Goal: Task Accomplishment & Management: Use online tool/utility

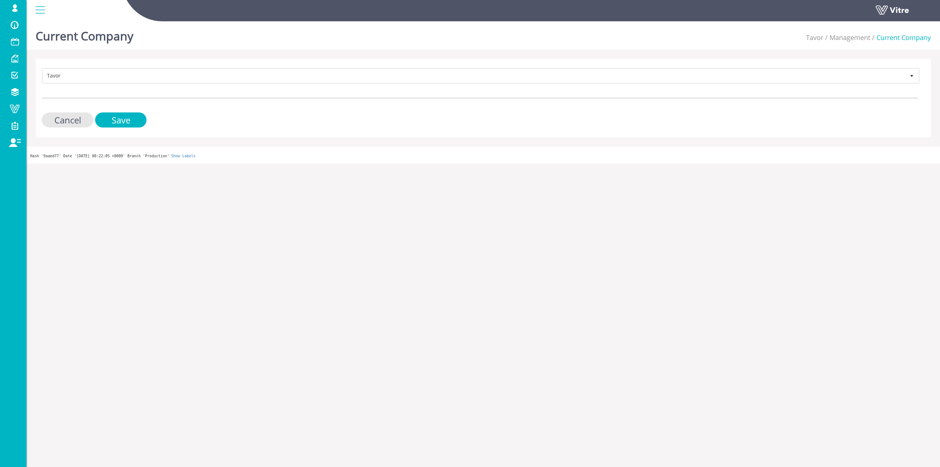
click at [187, 57] on div "Current Company Tavor Management Current Company Tavor 221 Cancel Save Hash '9a…" at bounding box center [483, 90] width 914 height 145
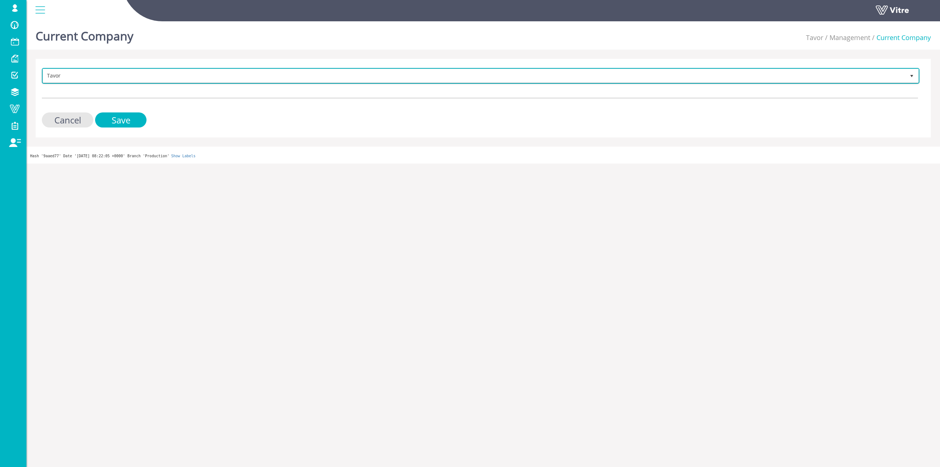
click at [181, 79] on span "Tavor" at bounding box center [474, 75] width 862 height 13
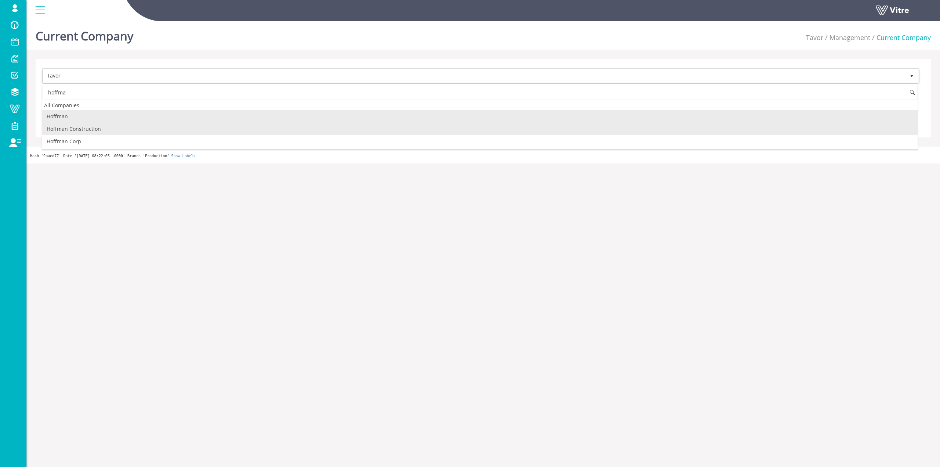
click at [104, 126] on li "Hoffman Construction" at bounding box center [480, 129] width 876 height 12
type input "hoffma"
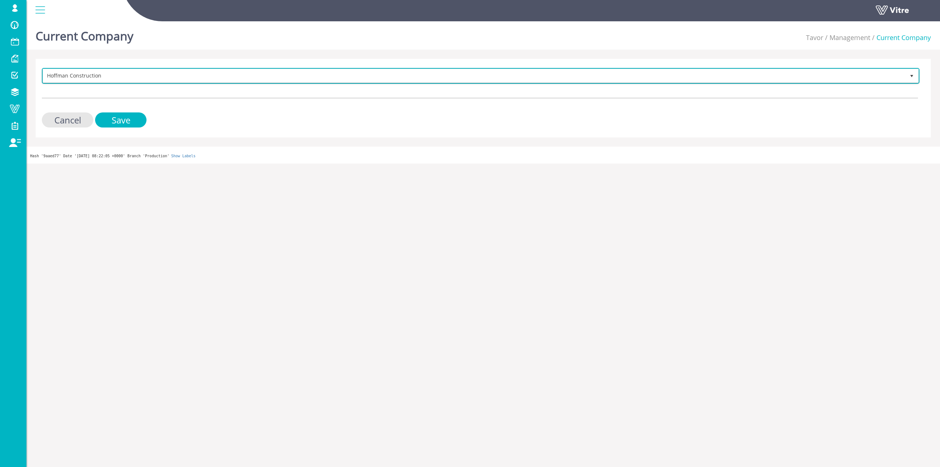
click at [115, 76] on span "Hoffman Construction" at bounding box center [474, 75] width 862 height 13
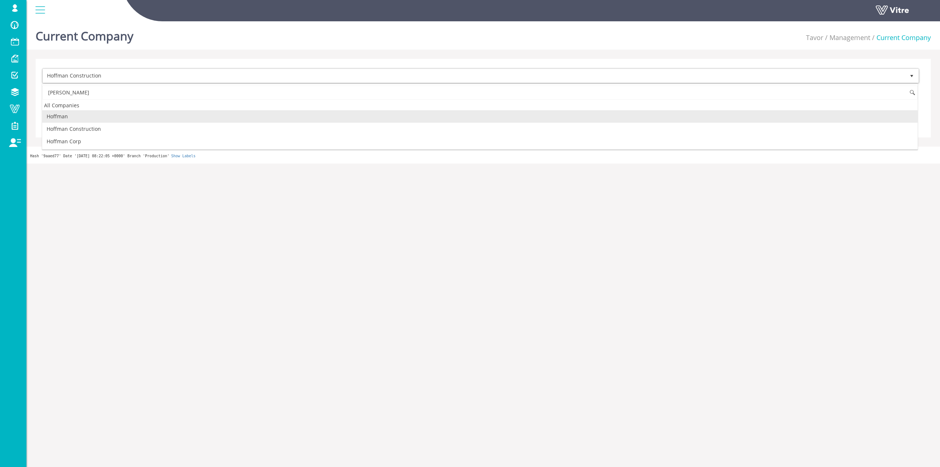
click at [80, 116] on li "Hoffman" at bounding box center [480, 116] width 876 height 12
type input "hoffman"
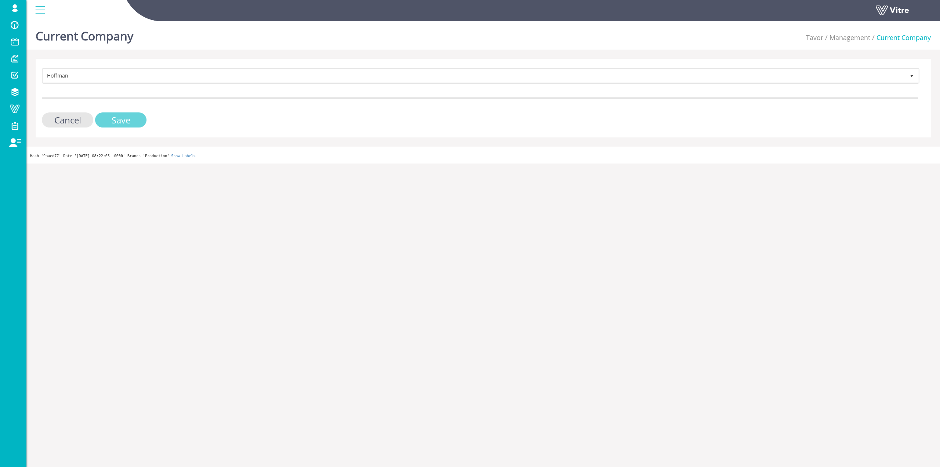
click at [109, 120] on input "Save" at bounding box center [120, 119] width 51 height 15
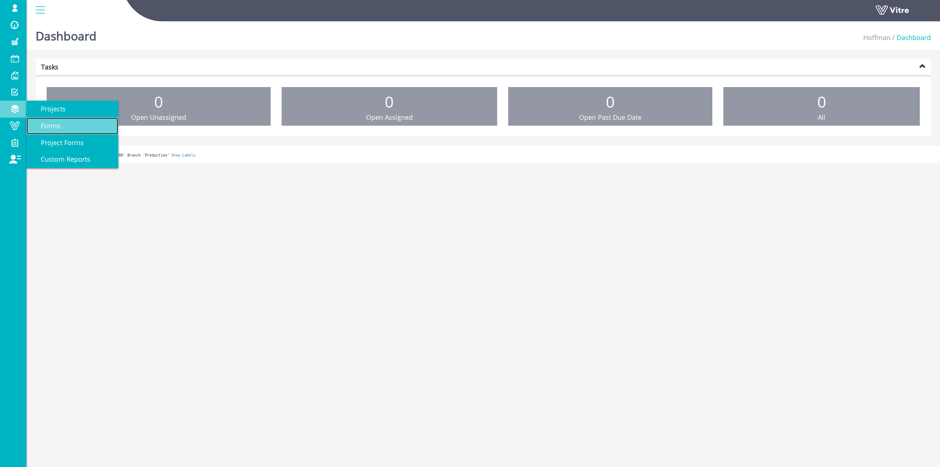
click at [54, 124] on span "Forms" at bounding box center [46, 125] width 28 height 9
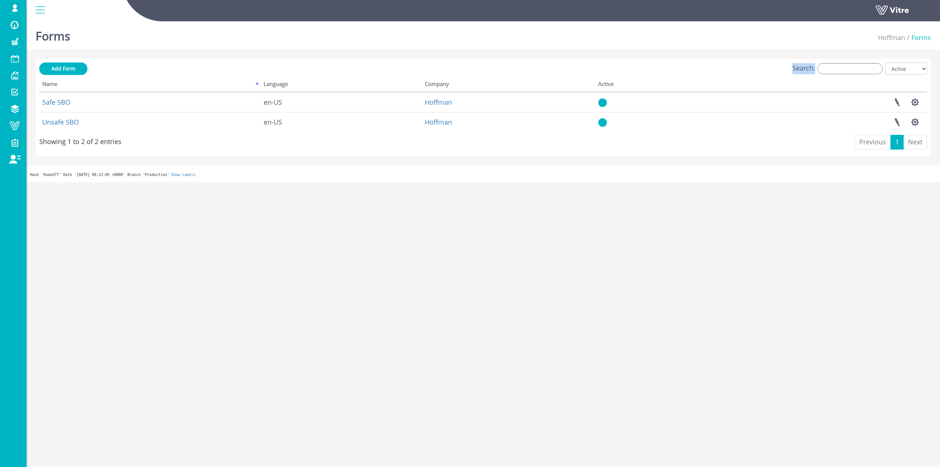
click at [855, 73] on div "Search: All Active Not Active" at bounding box center [483, 69] width 888 height 14
click at [855, 73] on input "Search:" at bounding box center [850, 68] width 65 height 11
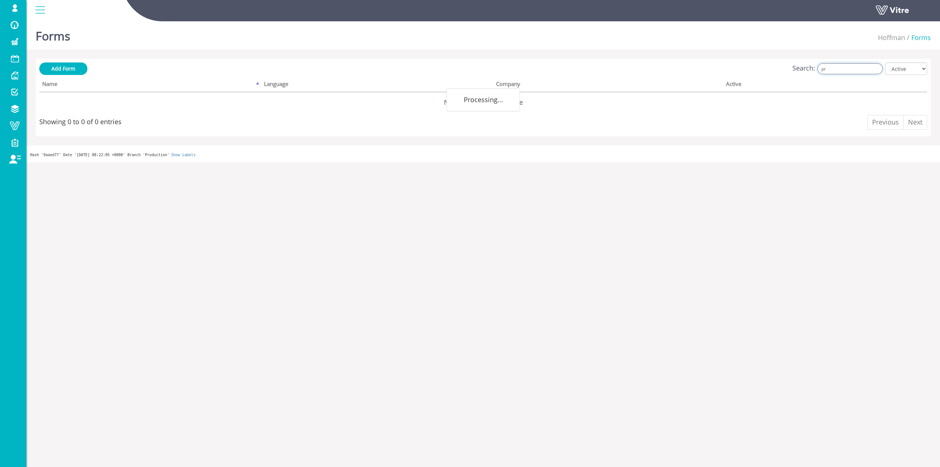
type input "p"
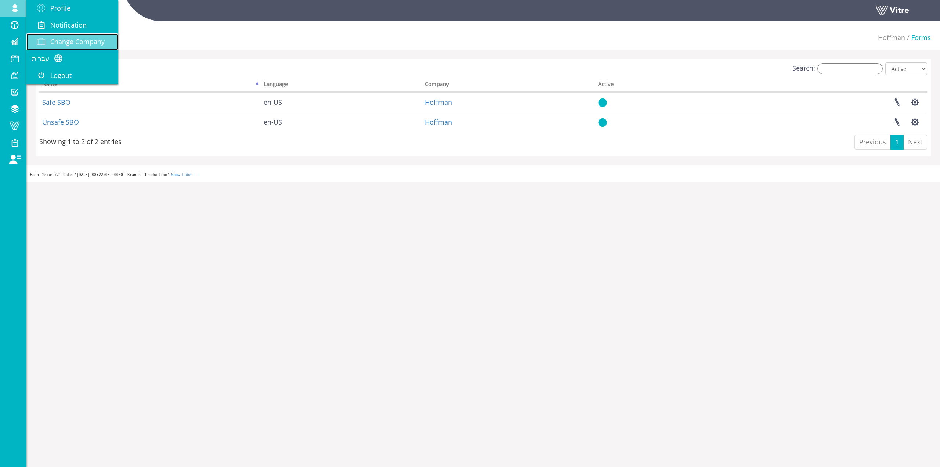
click at [63, 34] on link "Change Company" at bounding box center [72, 41] width 92 height 17
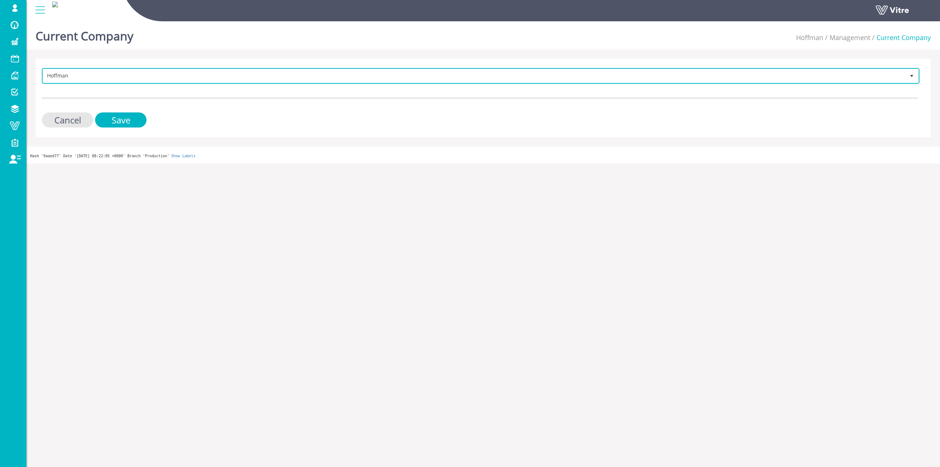
click at [133, 77] on span "Hoffman" at bounding box center [474, 75] width 862 height 13
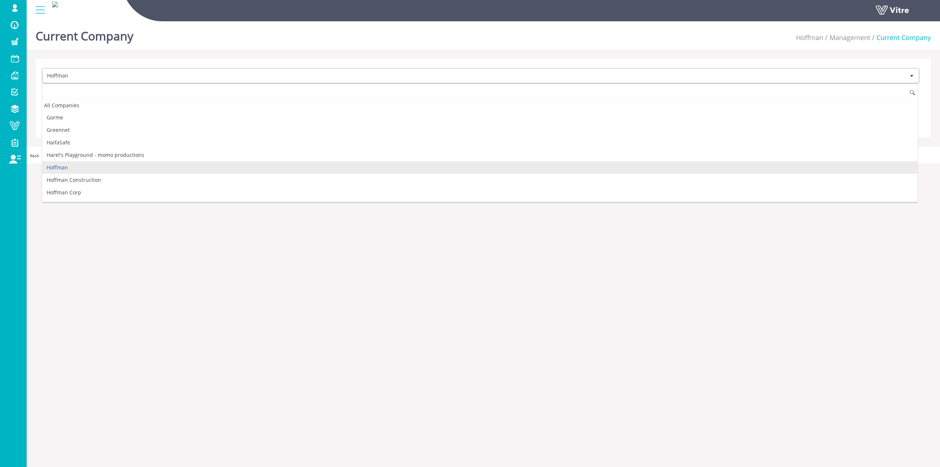
scroll to position [334, 0]
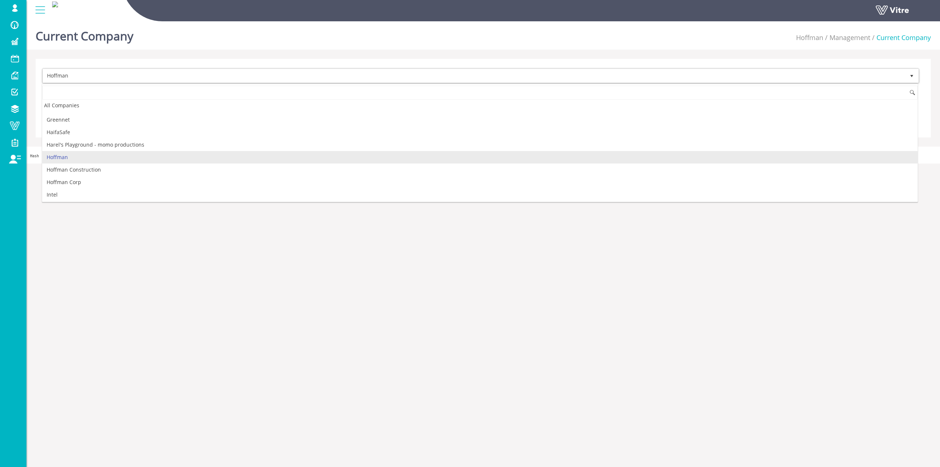
click at [126, 49] on h1 "Current Company" at bounding box center [85, 33] width 98 height 31
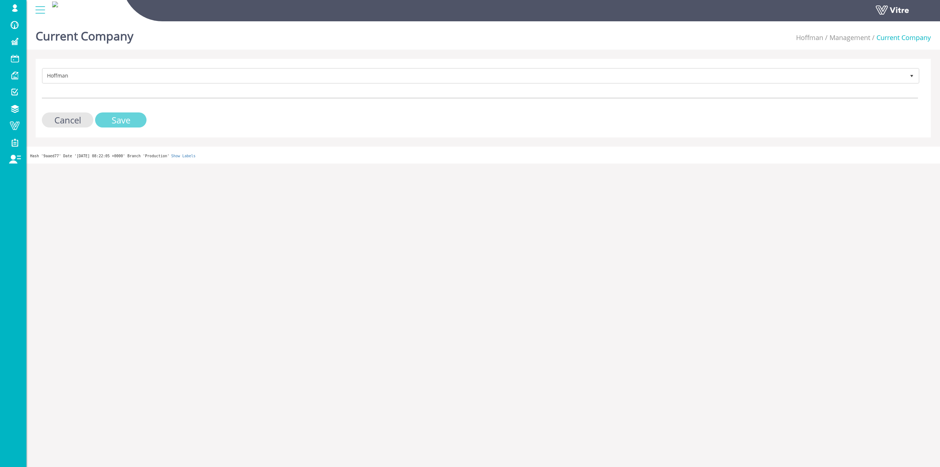
click at [129, 121] on input "Save" at bounding box center [120, 119] width 51 height 15
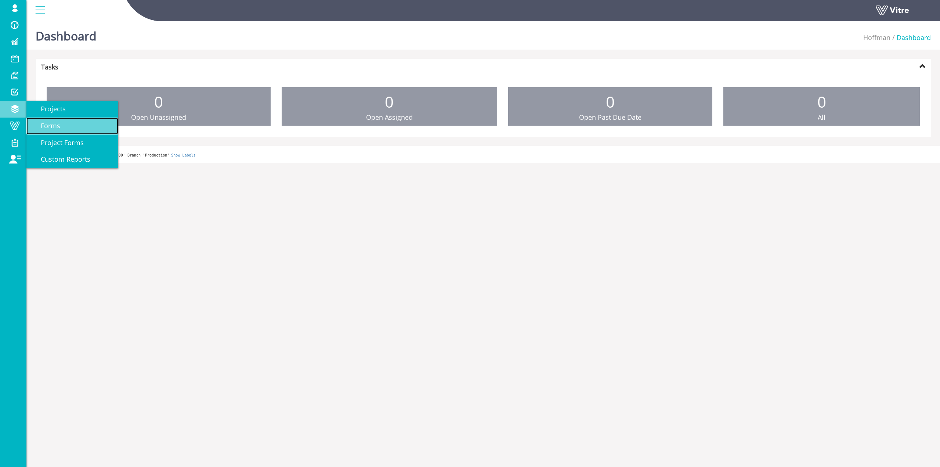
click at [68, 129] on link "Forms" at bounding box center [72, 126] width 92 height 17
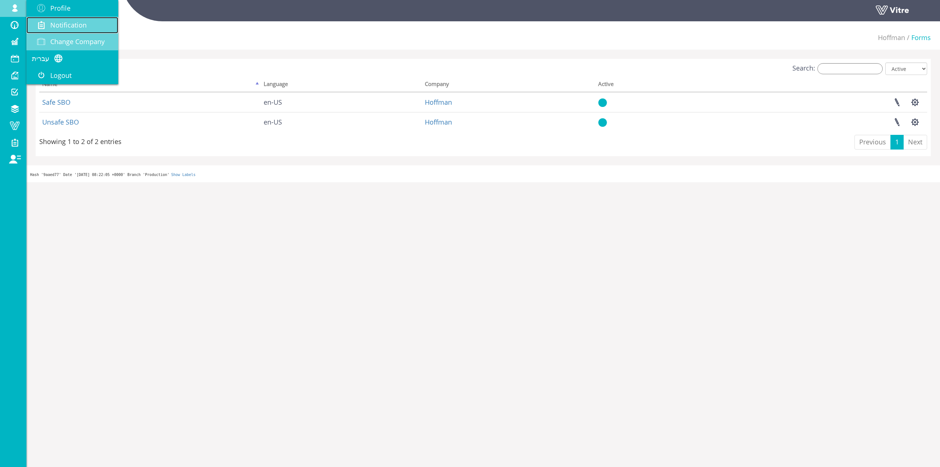
click at [65, 31] on link "Notification" at bounding box center [72, 25] width 92 height 17
click at [65, 34] on link "Change Company" at bounding box center [72, 41] width 92 height 17
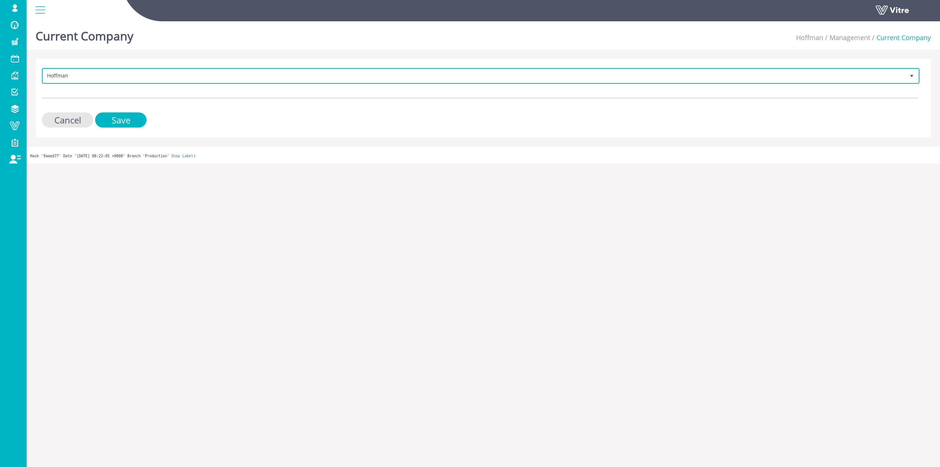
click at [159, 78] on span "Hoffman" at bounding box center [474, 75] width 862 height 13
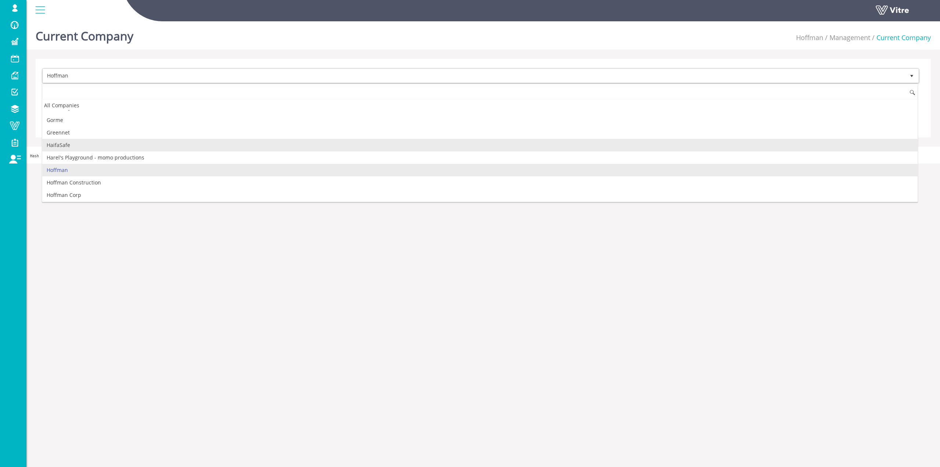
scroll to position [334, 0]
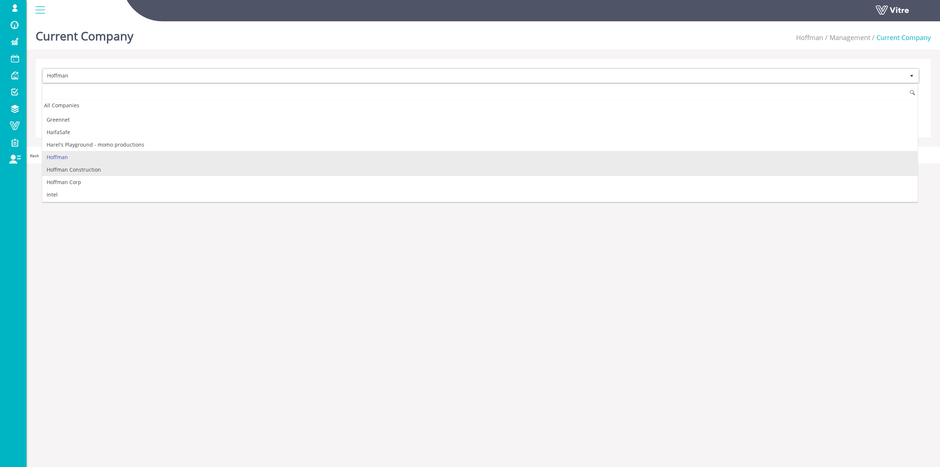
click at [107, 172] on li "Hoffman Construction" at bounding box center [480, 169] width 876 height 12
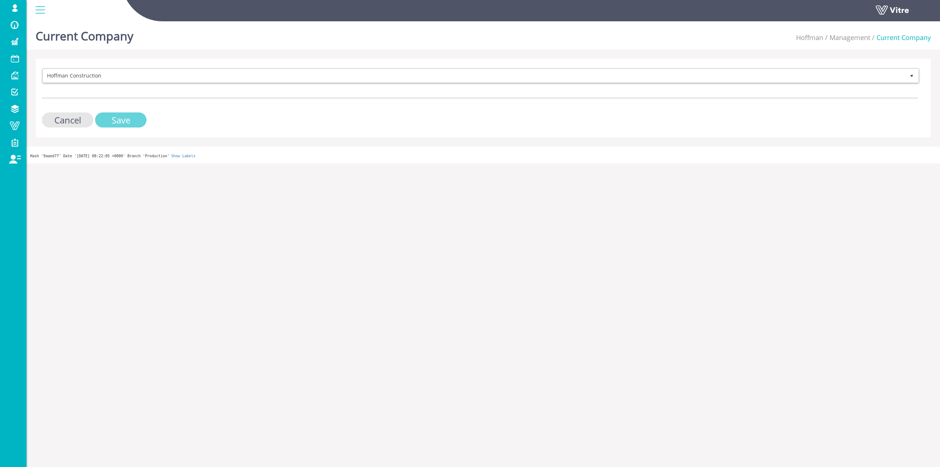
click at [107, 119] on input "Save" at bounding box center [120, 119] width 51 height 15
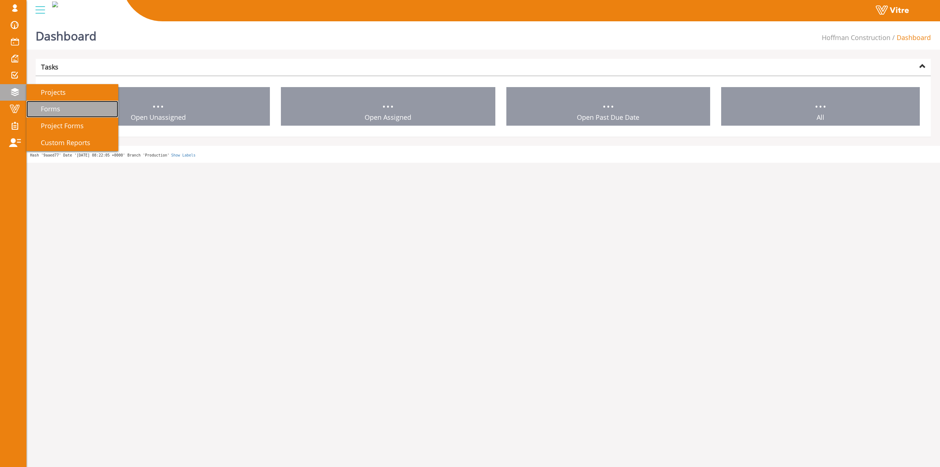
click at [53, 111] on span "Forms" at bounding box center [46, 108] width 28 height 9
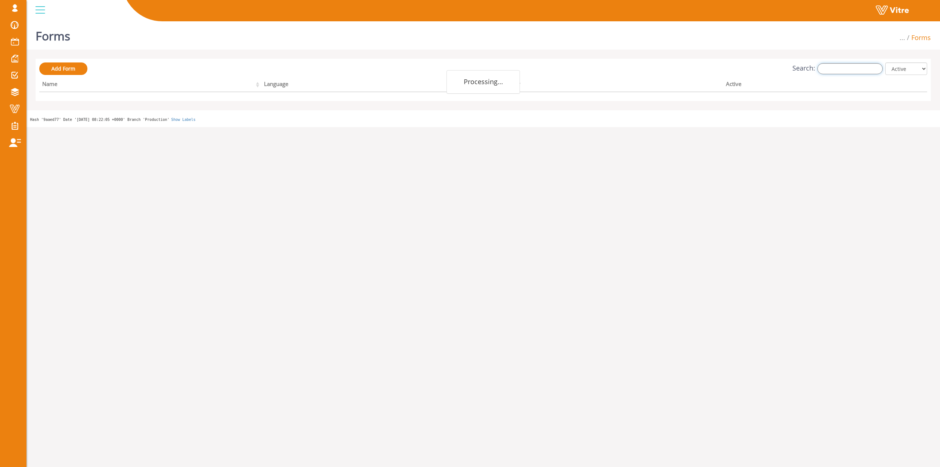
click at [850, 65] on input "Search:" at bounding box center [850, 68] width 65 height 11
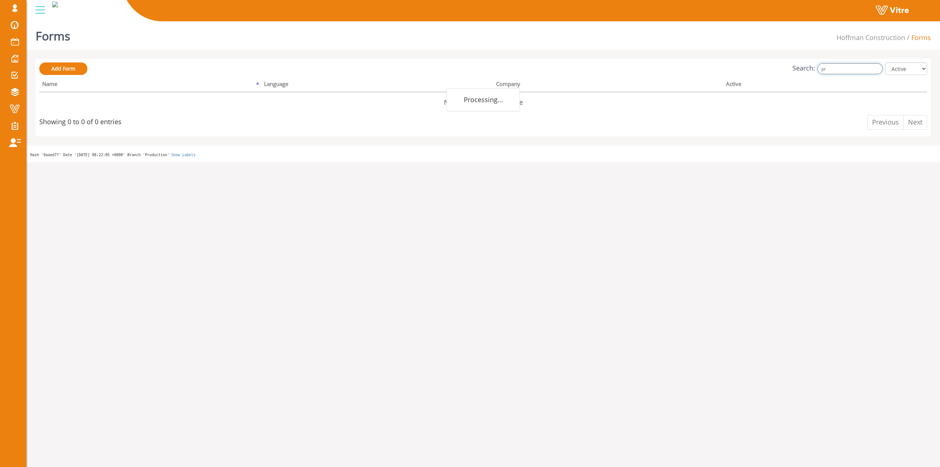
type input "p"
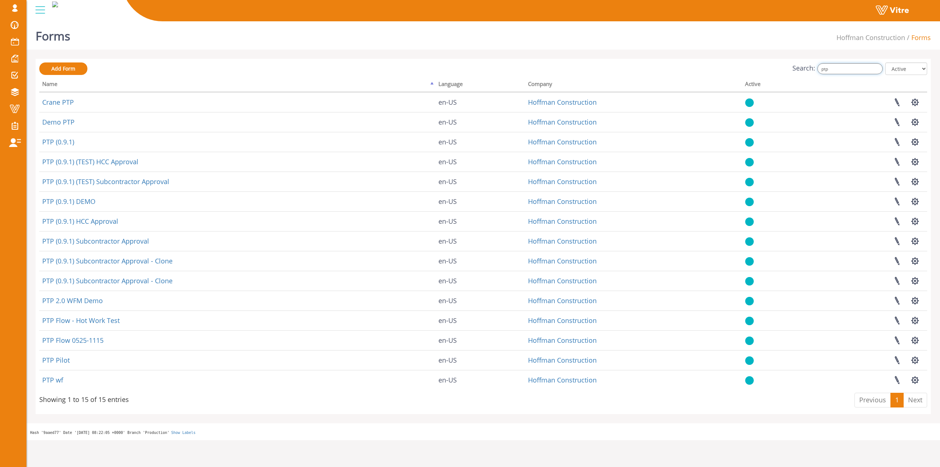
type input "ptp"
click at [844, 35] on link "Hoffman Construction" at bounding box center [871, 37] width 69 height 9
drag, startPoint x: 830, startPoint y: 35, endPoint x: 314, endPoint y: -17, distance: 518.3
click at [314, 0] on html "sagi@vitre.io Profile Notification Change Company עברית English Español Françai…" at bounding box center [470, 220] width 940 height 440
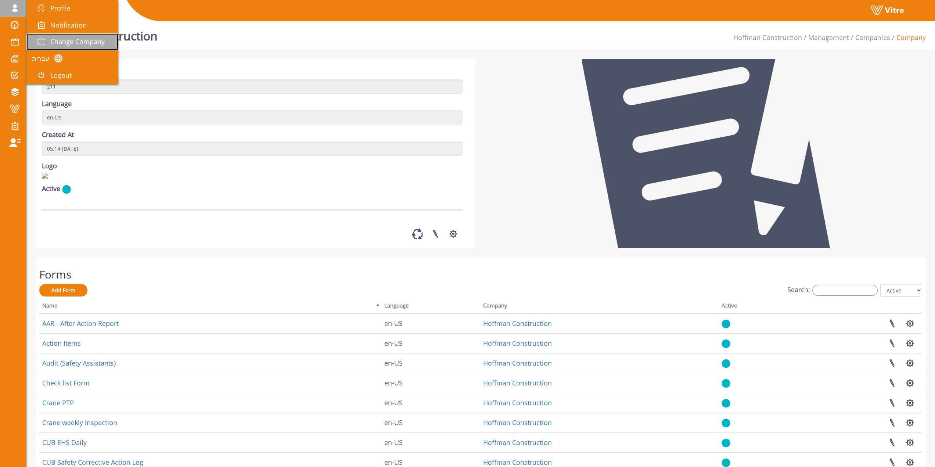
click at [53, 37] on span "Change Company" at bounding box center [77, 41] width 54 height 9
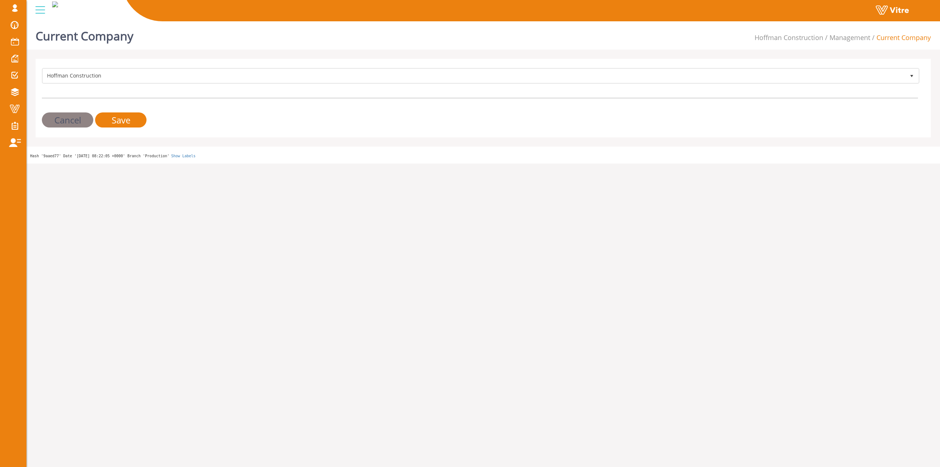
click at [223, 163] on html "sagi@vitre.io Profile Notification Change Company עברית English Español Françai…" at bounding box center [470, 81] width 940 height 163
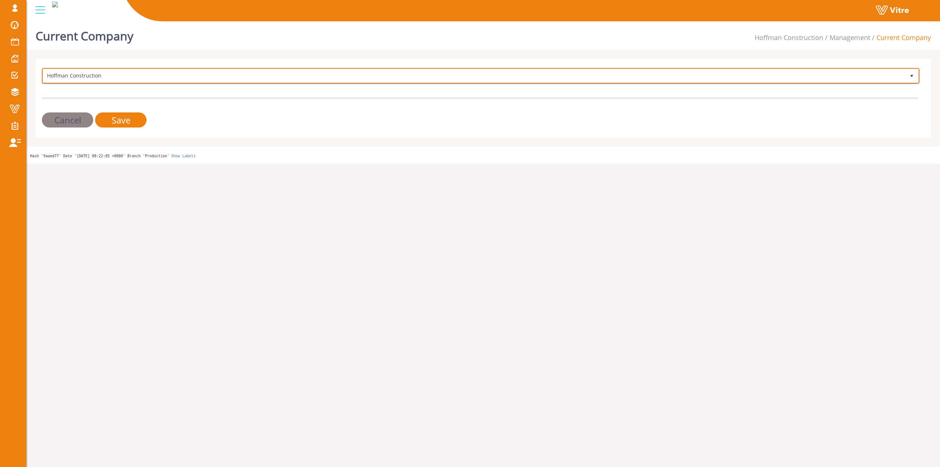
click at [125, 71] on span "Hoffman Construction" at bounding box center [474, 75] width 862 height 13
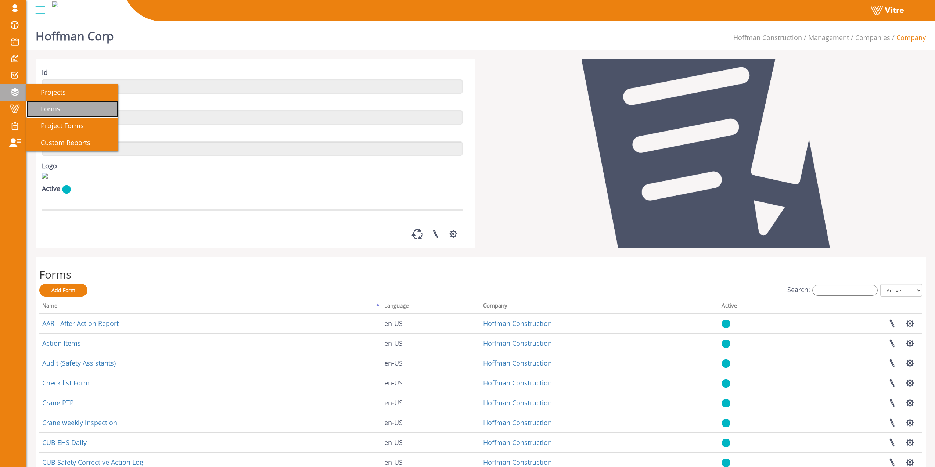
click at [64, 109] on link "Forms" at bounding box center [72, 109] width 92 height 17
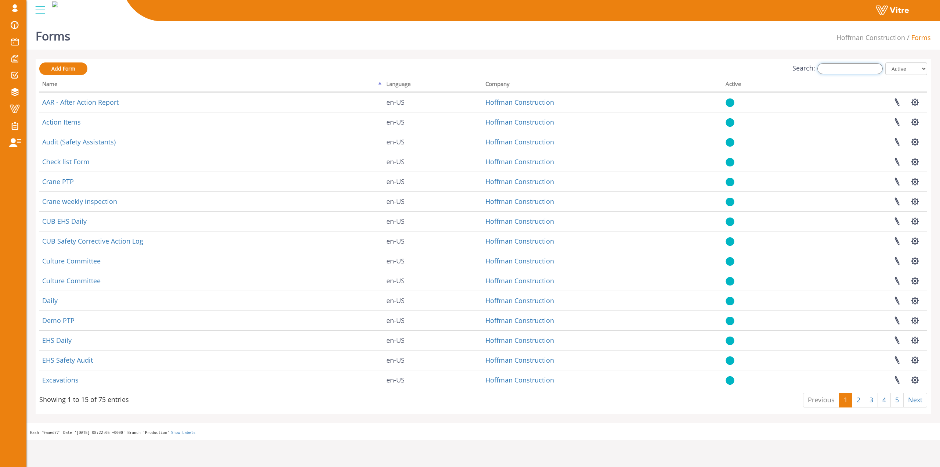
click at [853, 64] on input "Search:" at bounding box center [850, 68] width 65 height 11
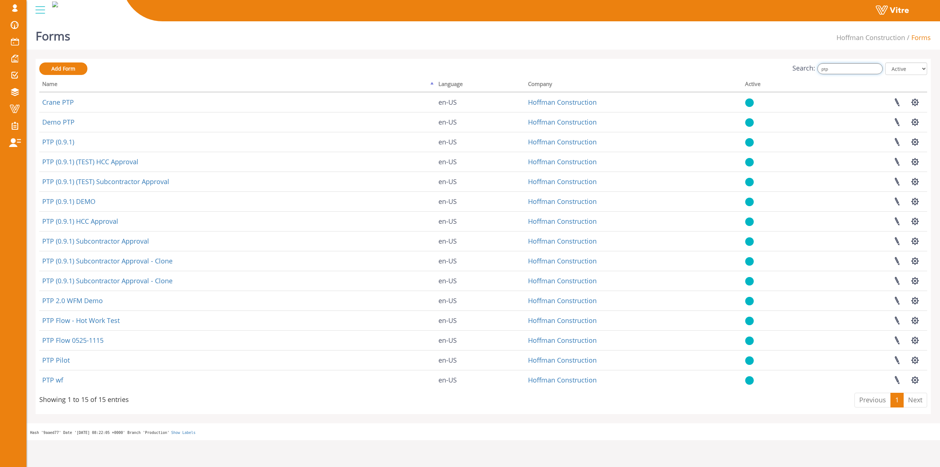
paste input "Pre-Task Plan - PTP (HSI)"
click at [860, 72] on input "Pre-Task Plan - PTP (HSI)" at bounding box center [850, 68] width 65 height 11
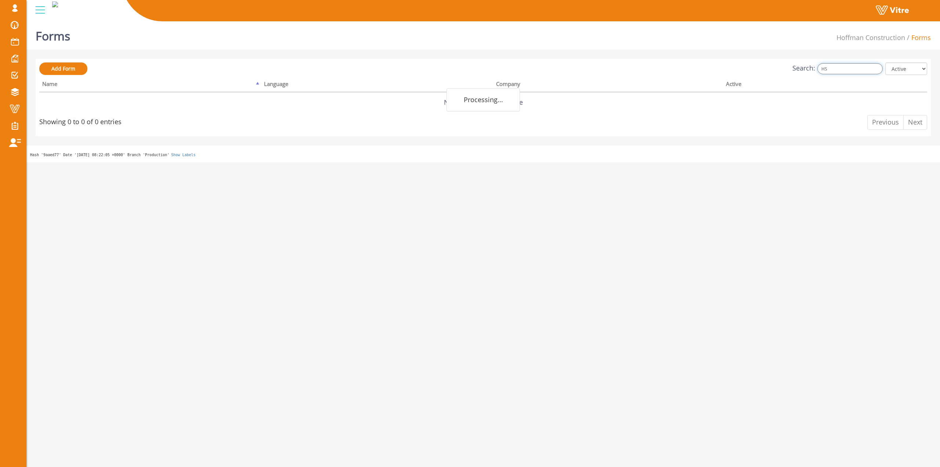
type input "H"
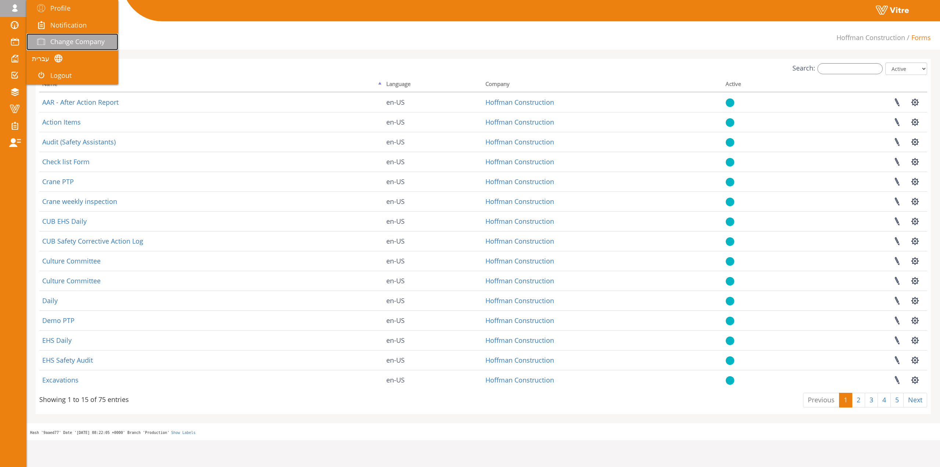
click at [64, 41] on span "Change Company" at bounding box center [77, 41] width 54 height 9
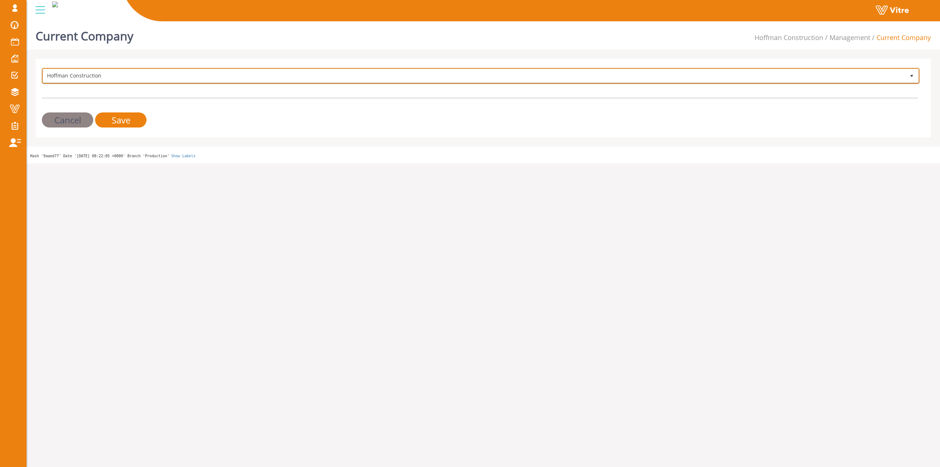
click at [106, 82] on span "Hoffman Construction" at bounding box center [474, 75] width 862 height 13
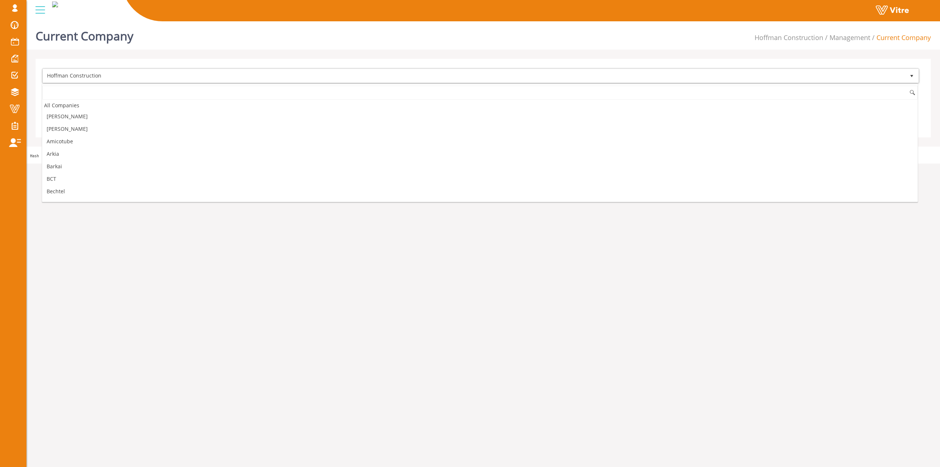
scroll to position [310, 0]
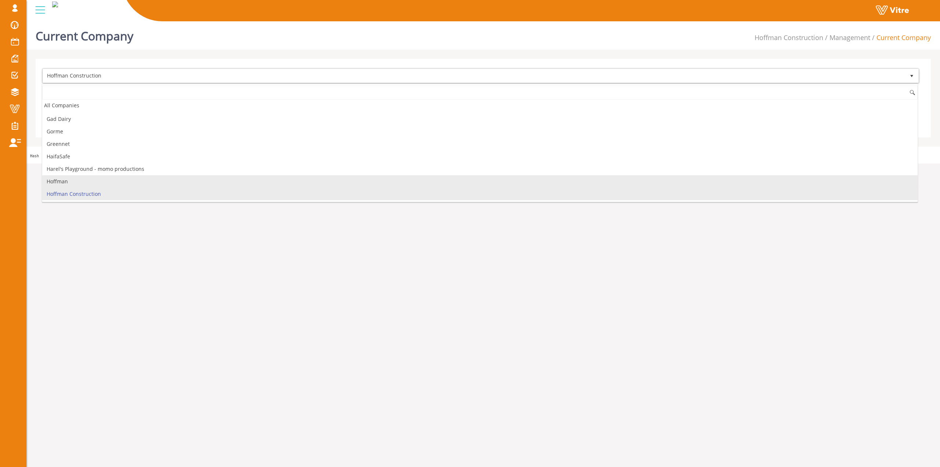
click at [83, 178] on li "Hoffman" at bounding box center [480, 181] width 876 height 12
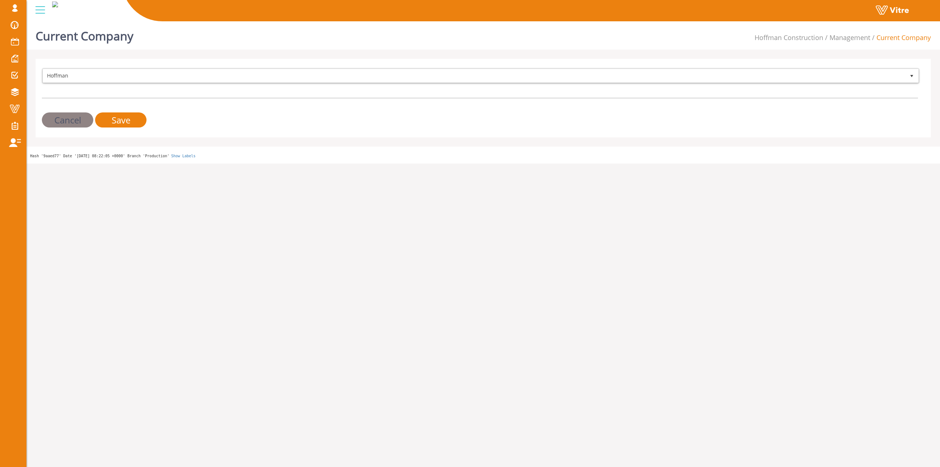
click at [111, 129] on div "Hoffman 234 Cancel Save" at bounding box center [483, 98] width 895 height 79
click at [113, 125] on input "Save" at bounding box center [120, 119] width 51 height 15
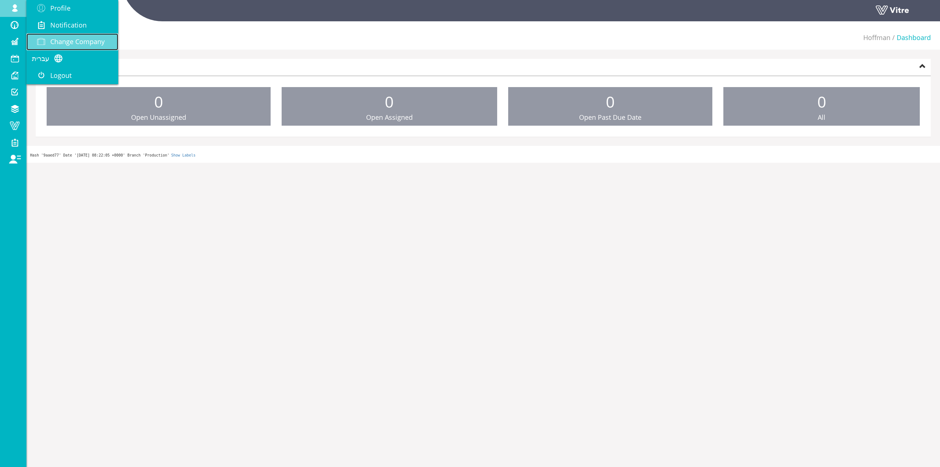
click at [89, 42] on span "Change Company" at bounding box center [77, 41] width 54 height 9
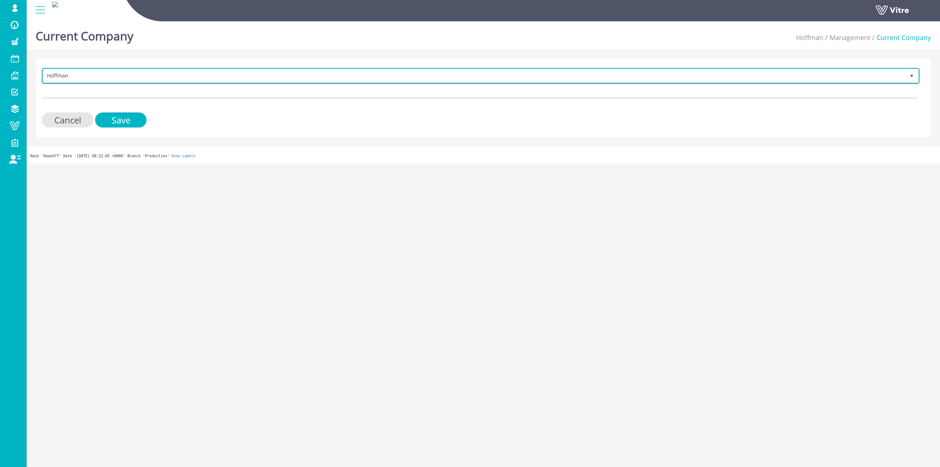
click at [133, 74] on span "Hoffman" at bounding box center [474, 75] width 862 height 13
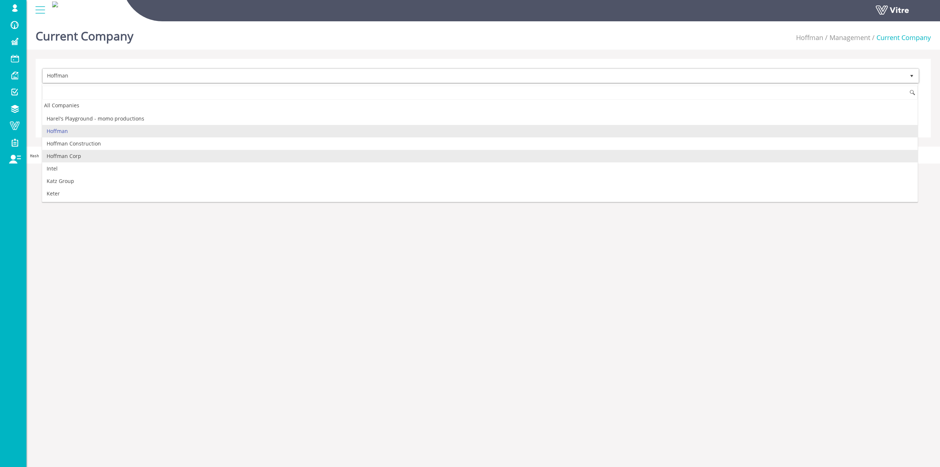
scroll to position [371, 0]
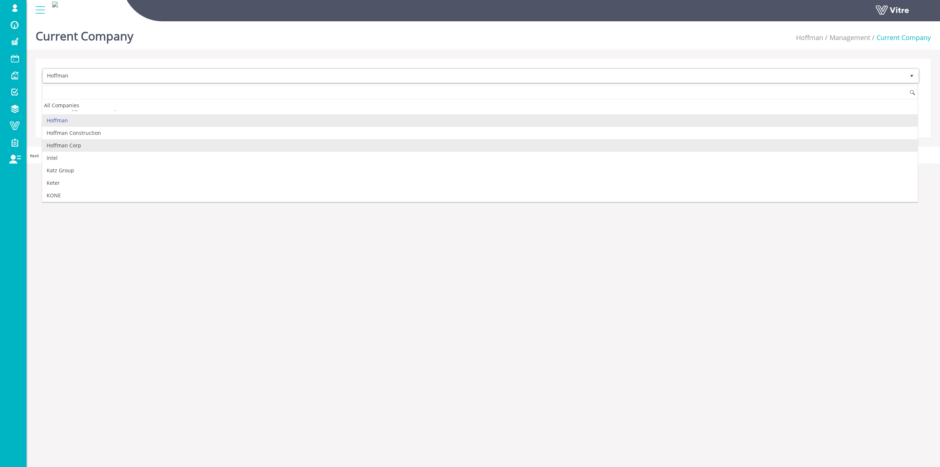
click at [97, 143] on li "Hoffman Corp" at bounding box center [480, 145] width 876 height 12
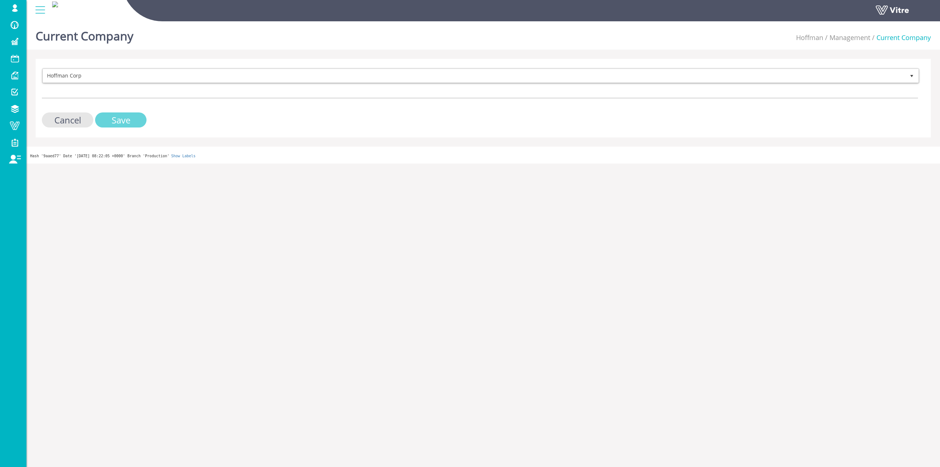
click at [115, 120] on input "Save" at bounding box center [120, 119] width 51 height 15
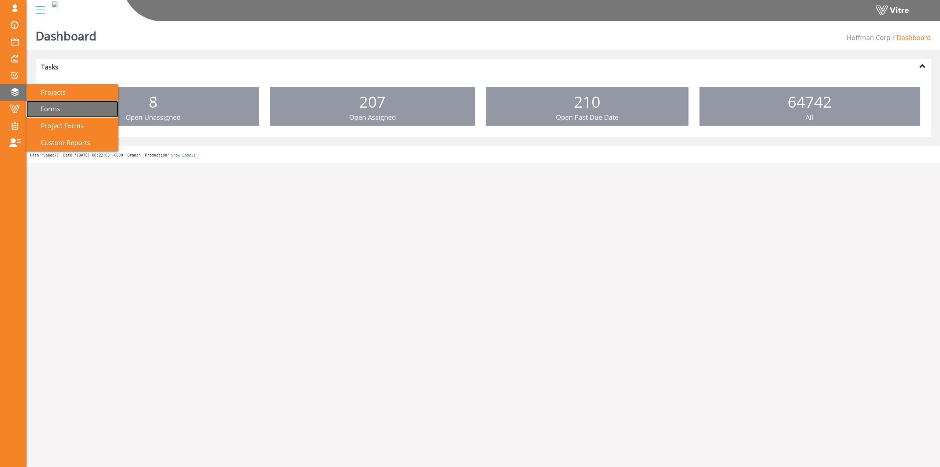
click at [53, 108] on span "Forms" at bounding box center [46, 108] width 28 height 9
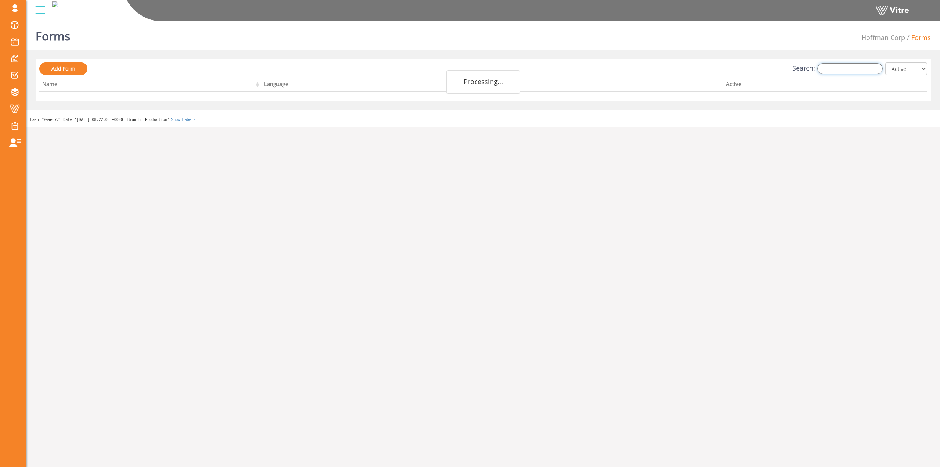
click at [839, 69] on input "Search:" at bounding box center [850, 68] width 65 height 11
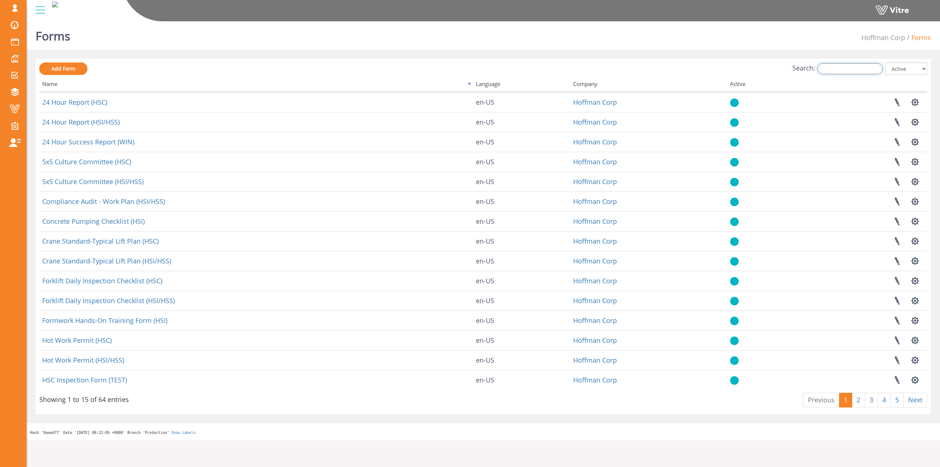
paste input "Pre-Task Plan - PTP (HSI)"
type input "Pre-Task Plan - PTP (HSI)"
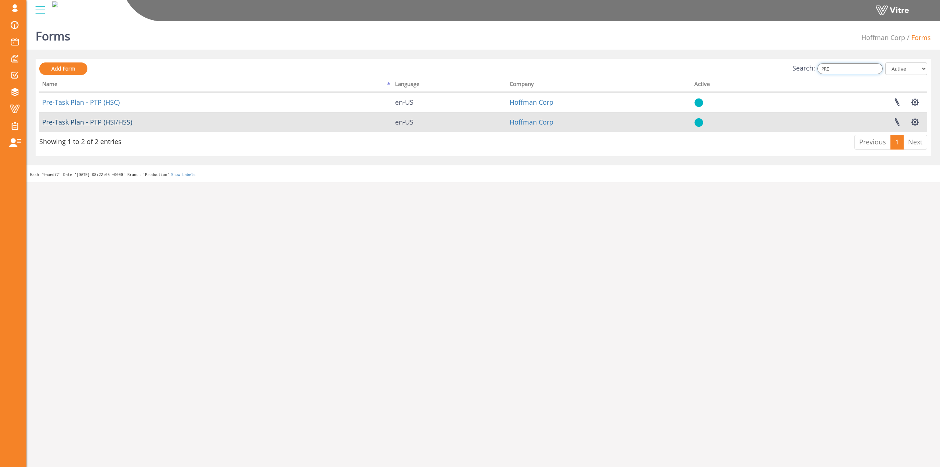
type input "PRE"
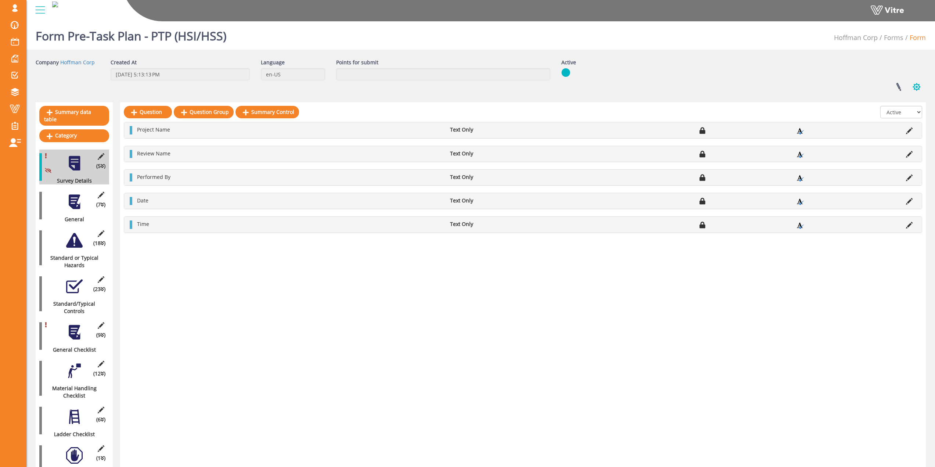
drag, startPoint x: 912, startPoint y: 83, endPoint x: 910, endPoint y: 87, distance: 4.9
click at [913, 84] on button "button" at bounding box center [916, 86] width 18 height 19
click at [898, 106] on link "Linked Projects" at bounding box center [891, 105] width 67 height 10
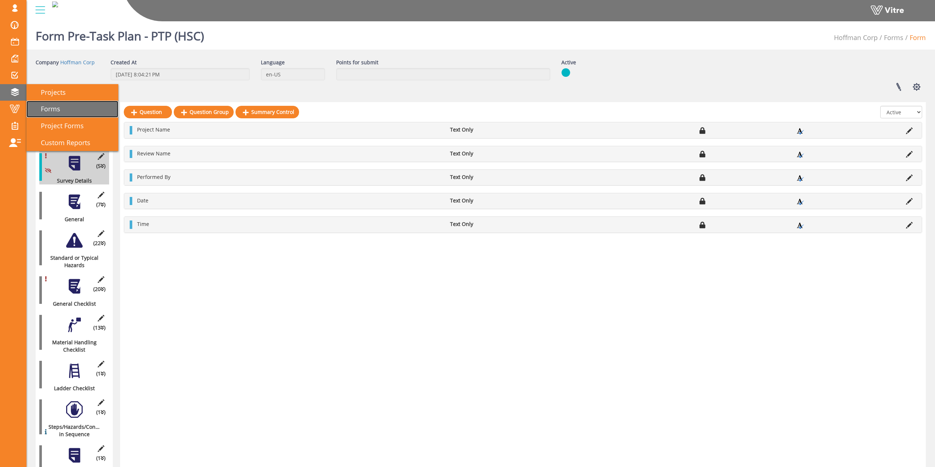
click at [47, 104] on span "Forms" at bounding box center [46, 108] width 28 height 9
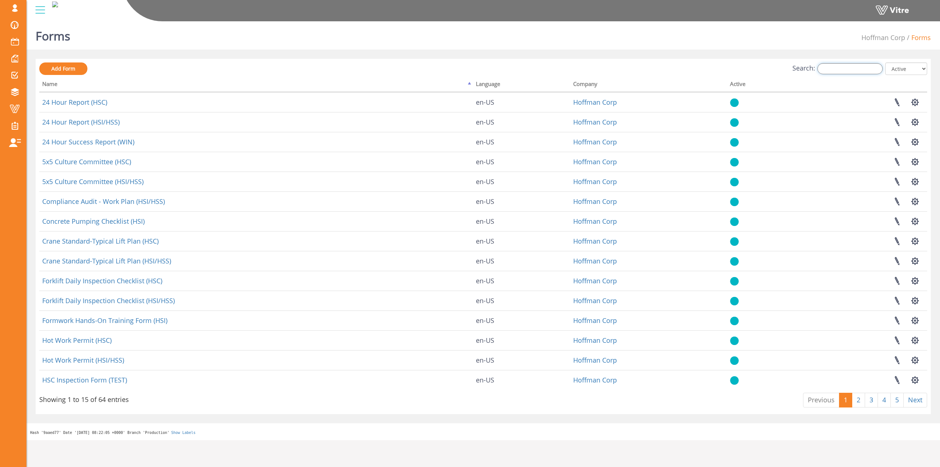
click at [859, 66] on input "Search:" at bounding box center [850, 68] width 65 height 11
paste input "Pre-Task Plan - PTP (HSI)"
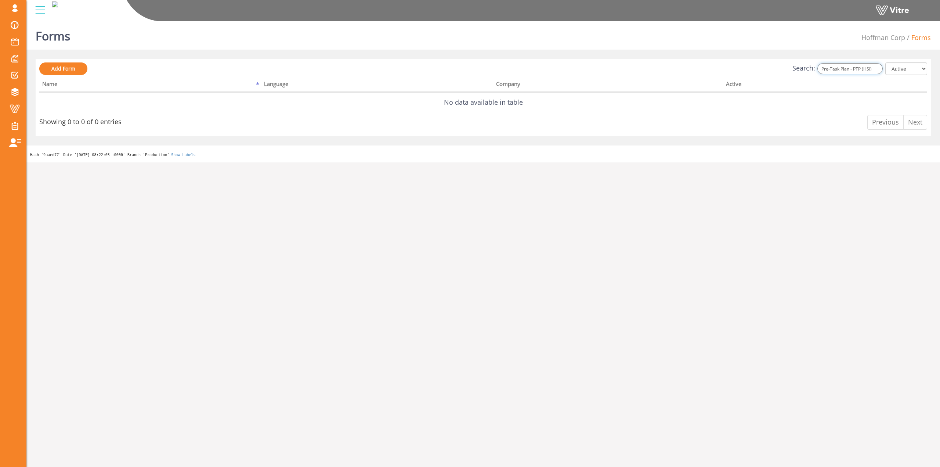
click at [876, 66] on input "Pre-Task Plan - PTP (HSI)" at bounding box center [850, 68] width 65 height 11
click at [877, 68] on input "Pre-Task Plan - PTP (HSI)" at bounding box center [850, 68] width 65 height 11
type input "Pre-Task Plan - PTP (HSI)"
click at [893, 69] on select "All Active Not Active" at bounding box center [907, 68] width 42 height 12
select select "2"
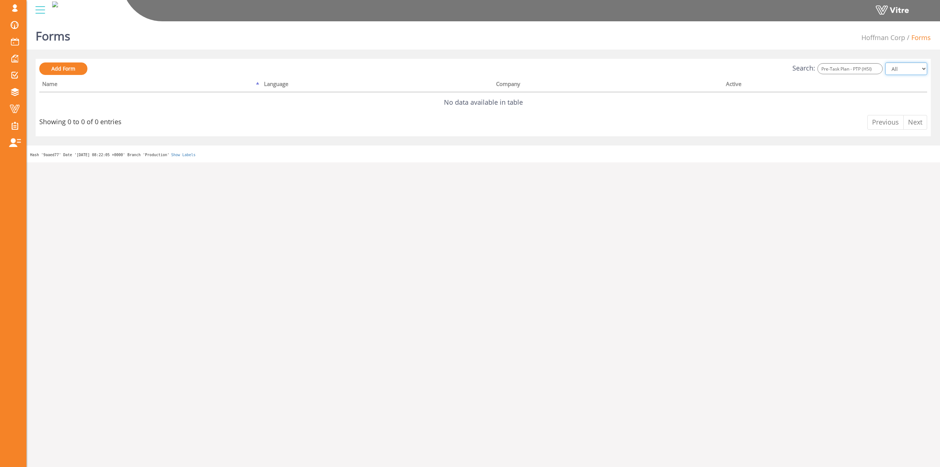
click at [886, 62] on select "All Active Not Active" at bounding box center [907, 68] width 42 height 12
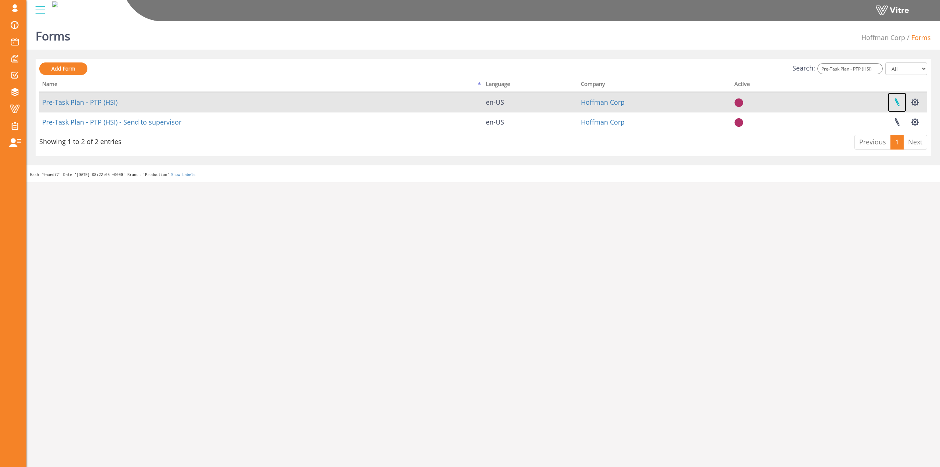
click at [891, 103] on link at bounding box center [897, 102] width 18 height 19
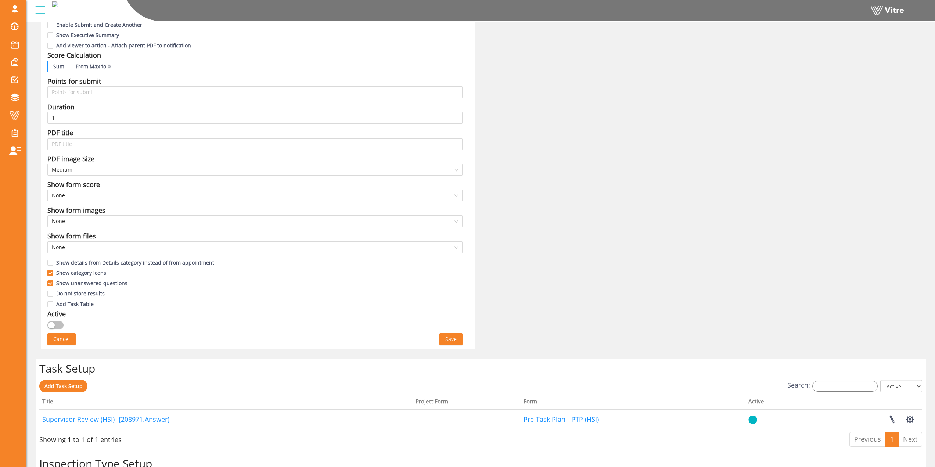
scroll to position [349, 0]
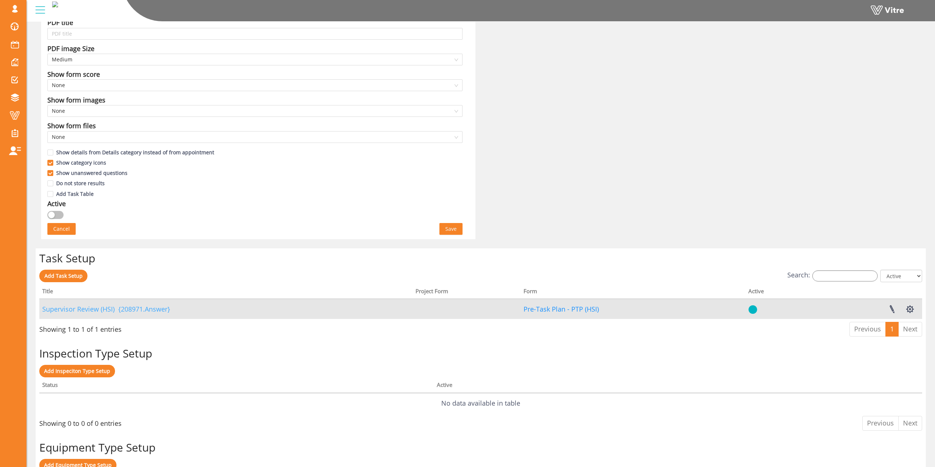
click at [150, 309] on link "Supervisor Review (HSI) {208971.Answer}" at bounding box center [106, 308] width 128 height 9
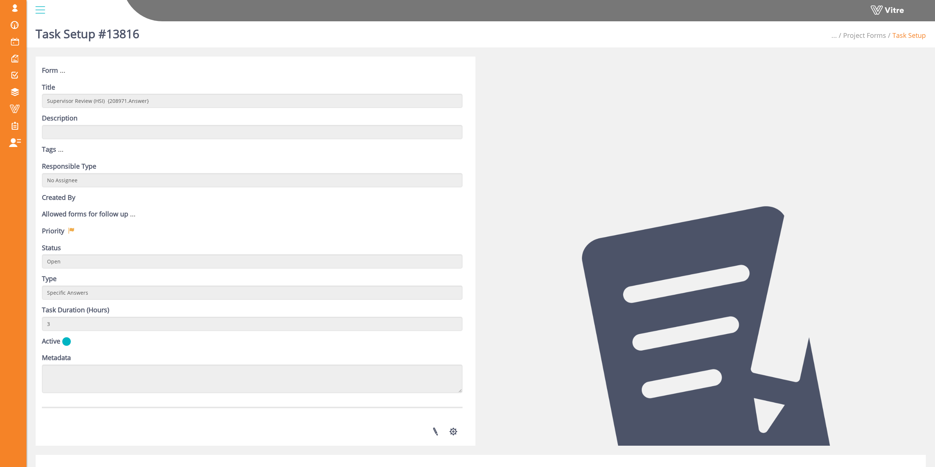
scroll to position [37, 0]
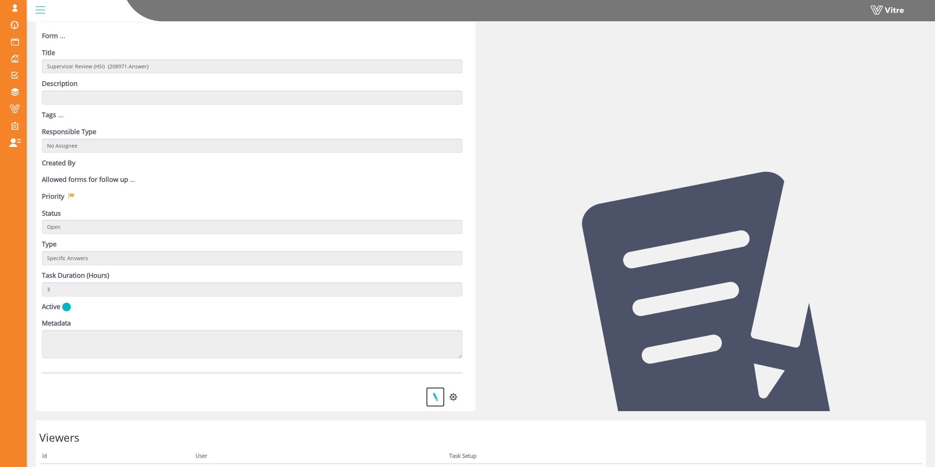
click at [439, 402] on link at bounding box center [435, 396] width 18 height 19
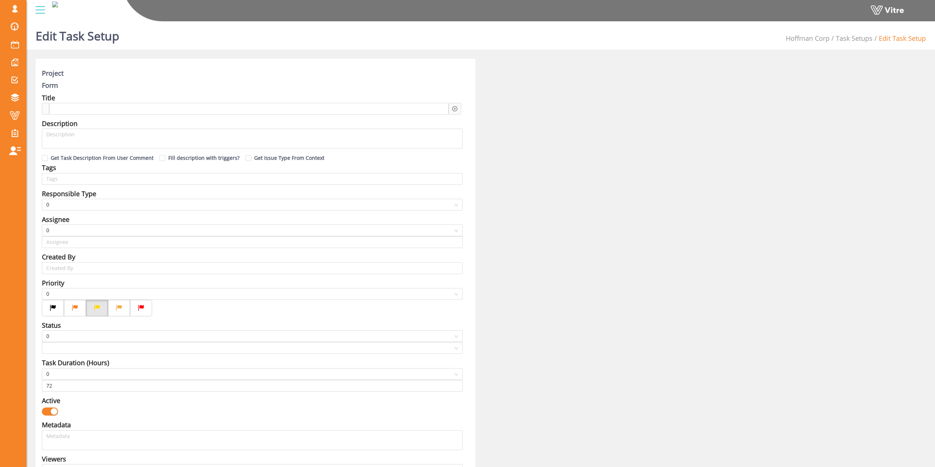
type input "[PERSON_NAME] SU"
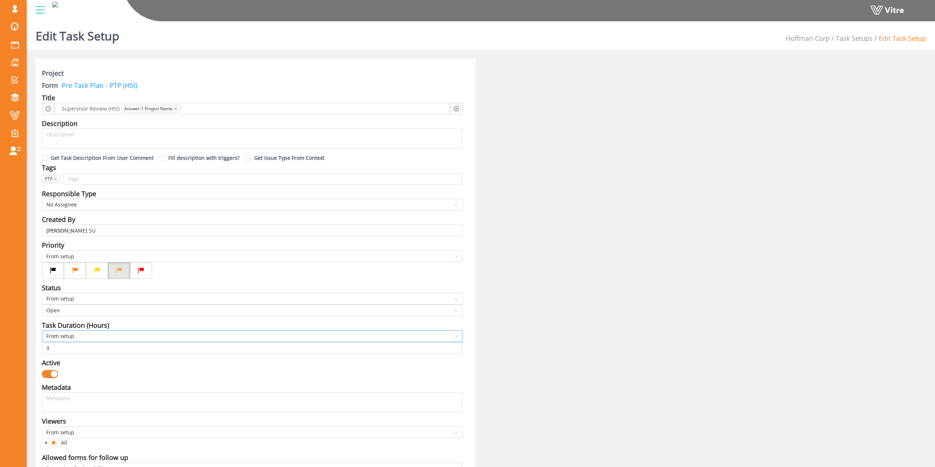
type input "3"
drag, startPoint x: 404, startPoint y: 107, endPoint x: 393, endPoint y: 104, distance: 11.7
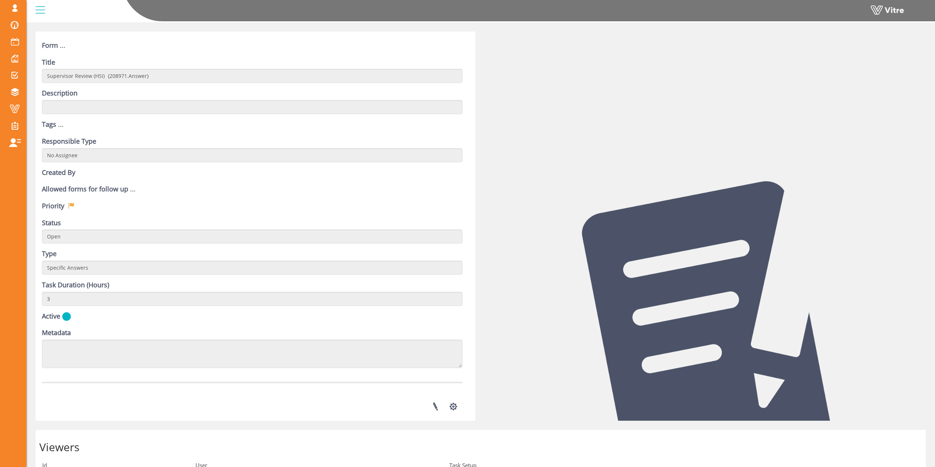
drag, startPoint x: 245, startPoint y: 46, endPoint x: 288, endPoint y: 49, distance: 42.8
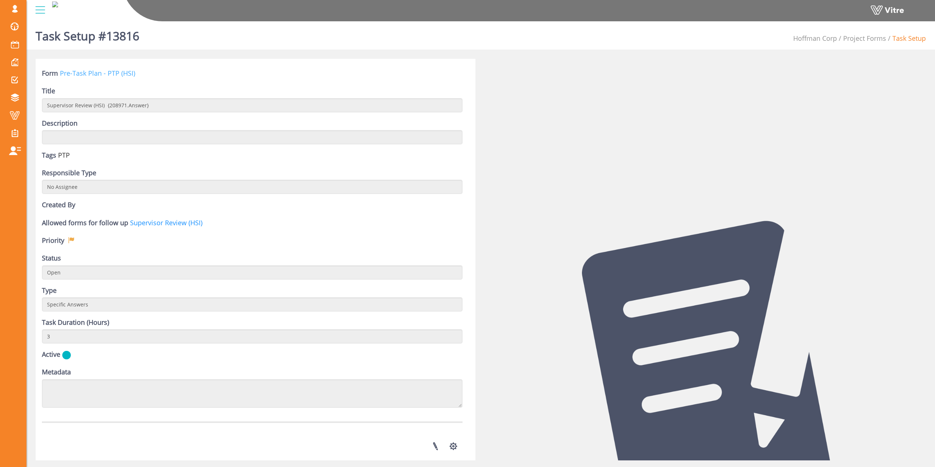
click at [126, 75] on link "Pre-Task Plan - PTP (HSI)" at bounding box center [97, 73] width 75 height 9
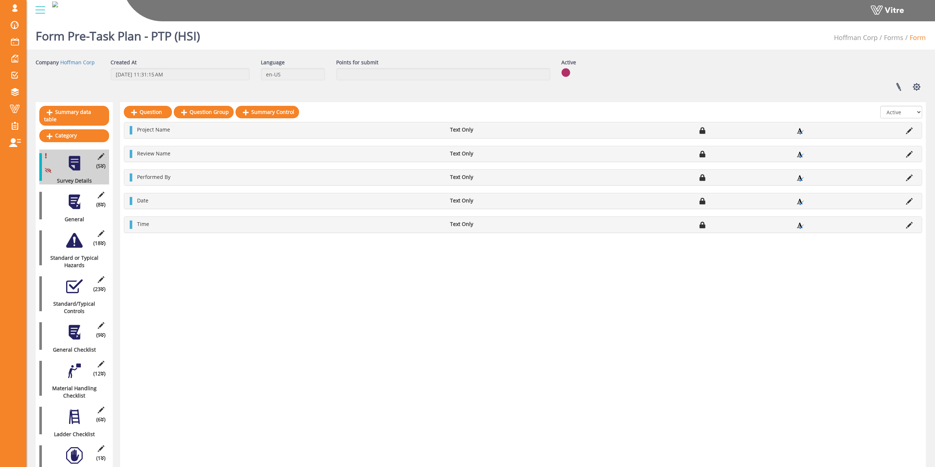
click at [75, 202] on div at bounding box center [74, 202] width 17 height 17
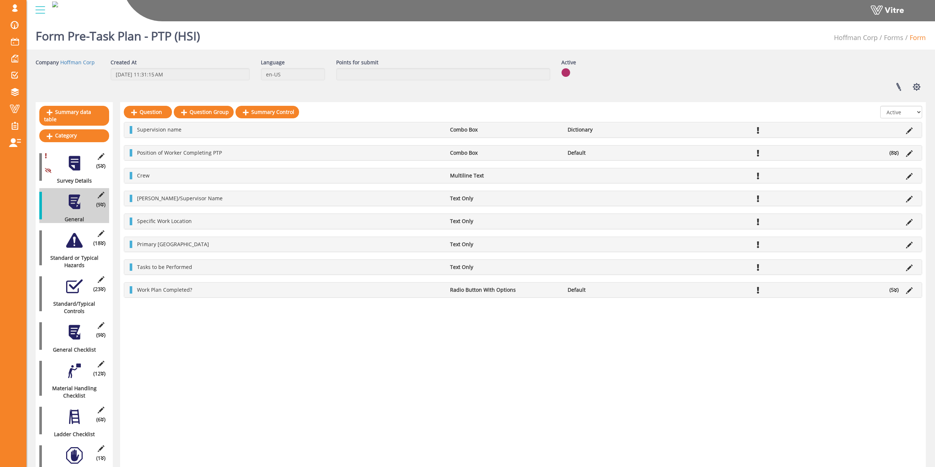
click at [929, 83] on div "Linked Projects Set Users Manage Templates Clone Form Clone Form Category Addit…" at bounding box center [743, 86] width 375 height 19
click at [926, 85] on div "Linked Projects Set Users Manage Templates Clone Form Clone Form Category Addit…" at bounding box center [743, 86] width 375 height 19
click at [924, 85] on div "Linked Projects Set Users Manage Templates Clone Form Clone Form Category Addit…" at bounding box center [743, 86] width 375 height 19
click at [923, 86] on button "button" at bounding box center [916, 86] width 18 height 19
click at [913, 104] on link "Linked Projects" at bounding box center [891, 105] width 67 height 10
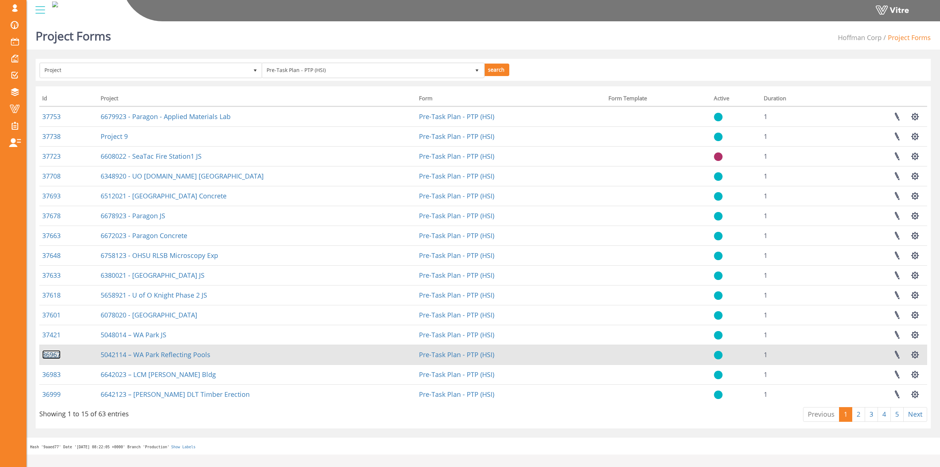
click at [53, 355] on link "36967" at bounding box center [51, 354] width 18 height 9
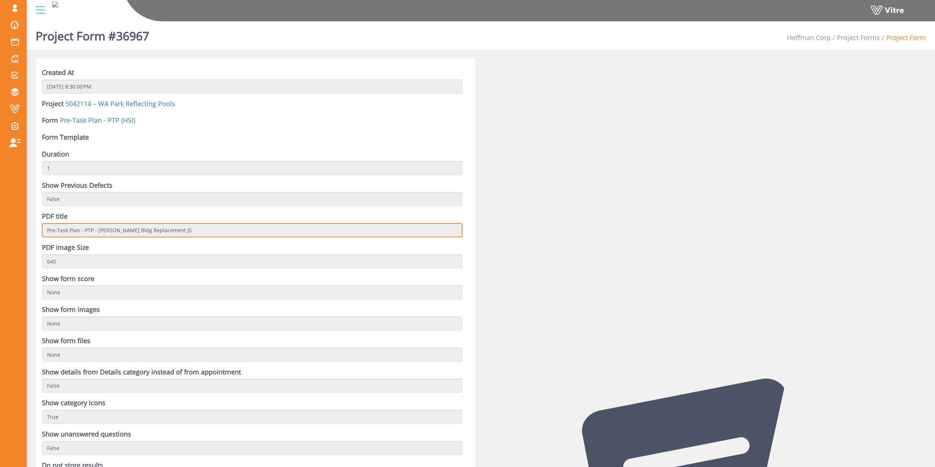
drag, startPoint x: 81, startPoint y: 231, endPoint x: 190, endPoint y: 227, distance: 108.4
click at [190, 227] on input "Pre-Task Plan - PTP - [PERSON_NAME] Bldg Replacement JS" at bounding box center [252, 230] width 421 height 14
click at [190, 228] on input "Pre-Task Plan - PTP - [PERSON_NAME] Bldg Replacement JS" at bounding box center [252, 230] width 421 height 14
click at [190, 230] on input "Pre-Task Plan - PTP - [PERSON_NAME] Bldg Replacement JS" at bounding box center [252, 230] width 421 height 14
drag, startPoint x: 191, startPoint y: 229, endPoint x: 22, endPoint y: 235, distance: 168.3
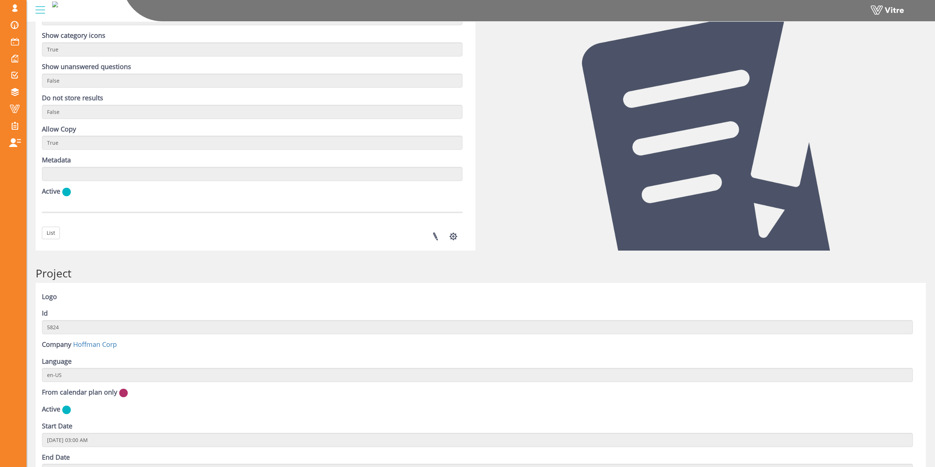
scroll to position [331, 0]
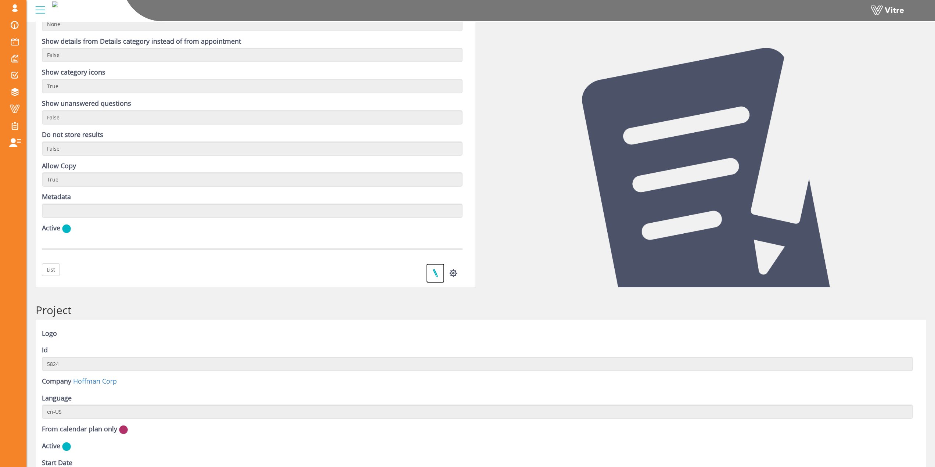
click at [435, 270] on link at bounding box center [435, 272] width 18 height 19
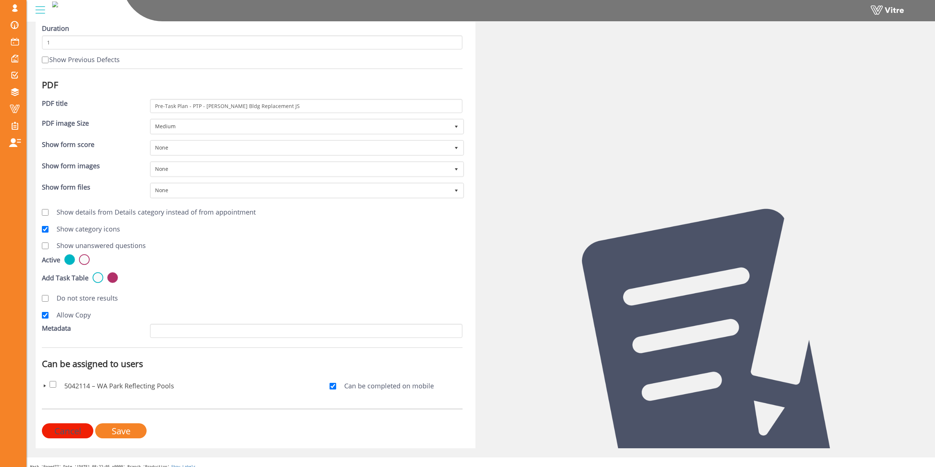
scroll to position [118, 0]
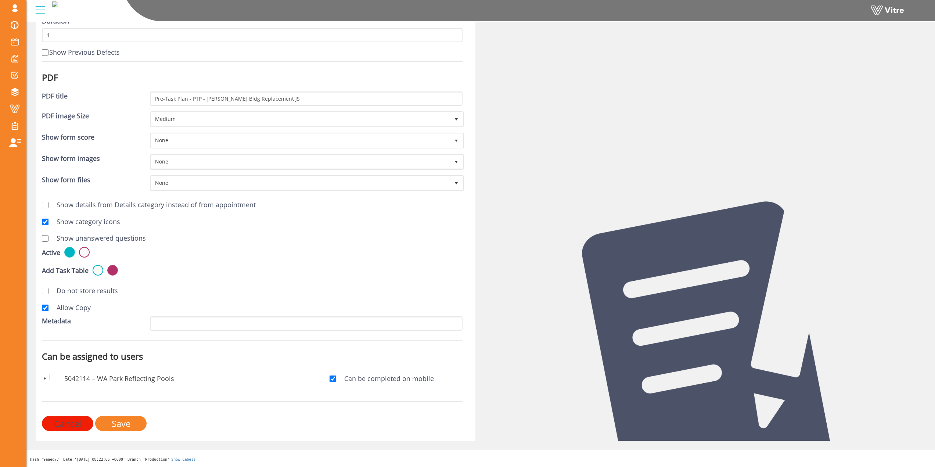
click at [44, 377] on span at bounding box center [45, 378] width 6 height 6
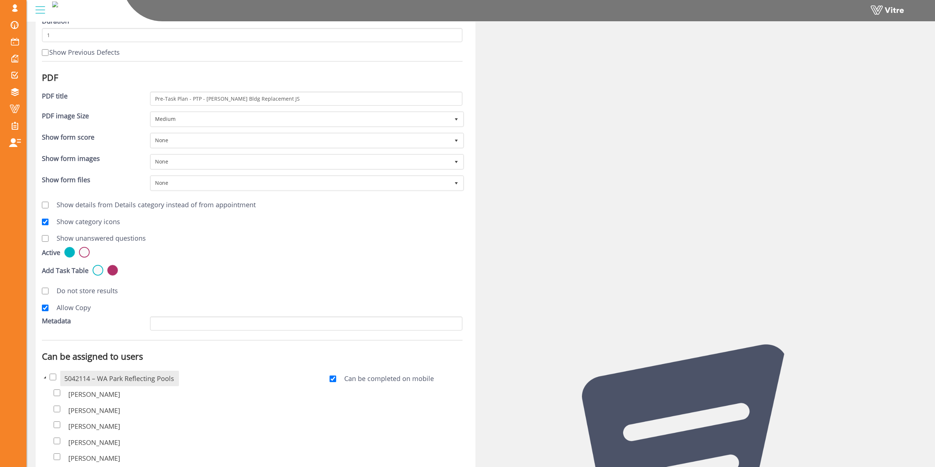
click at [44, 377] on span at bounding box center [45, 377] width 6 height 6
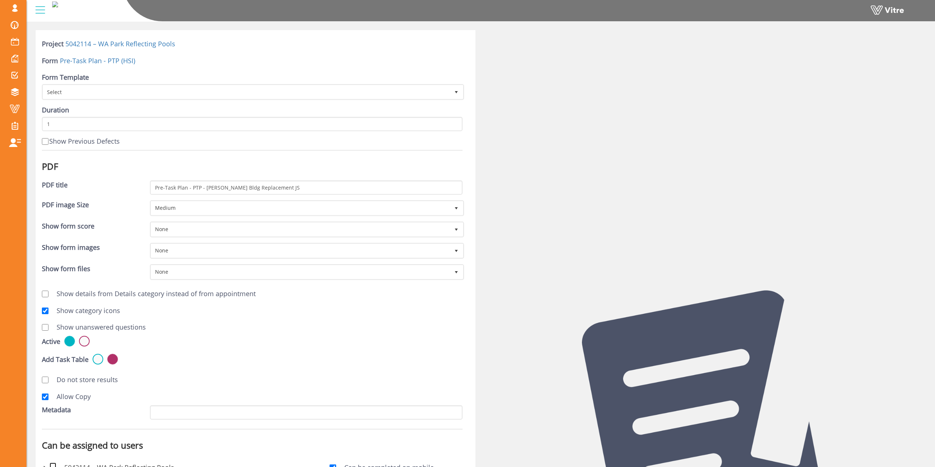
scroll to position [0, 0]
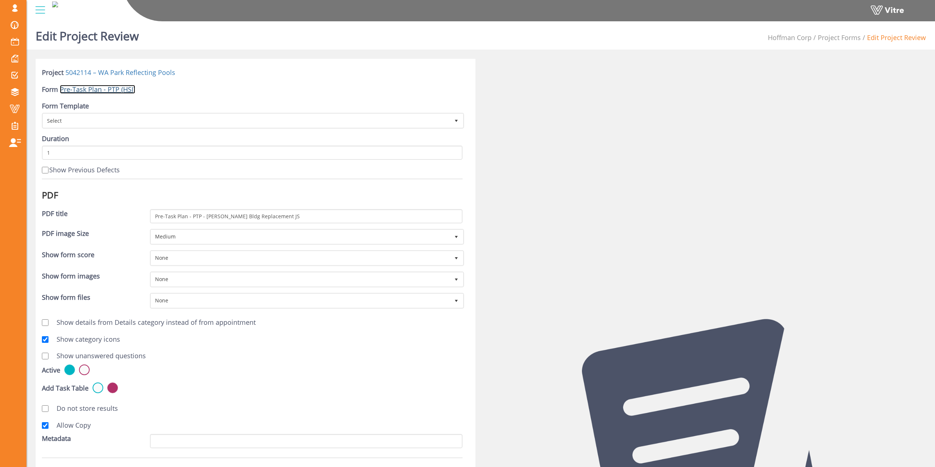
click at [117, 90] on link "Pre-Task Plan - PTP (HSI)" at bounding box center [97, 89] width 75 height 9
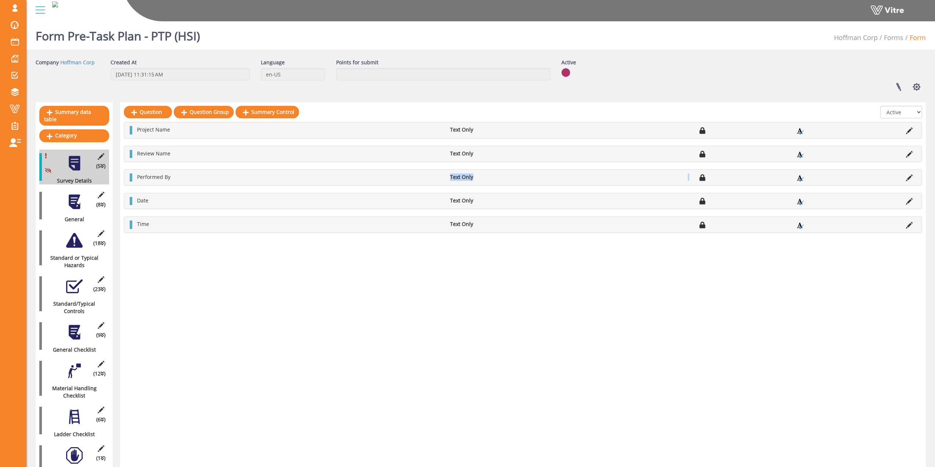
drag, startPoint x: 178, startPoint y: 176, endPoint x: 759, endPoint y: 174, distance: 581.0
click at [713, 175] on ul "Performed By Text Only" at bounding box center [524, 177] width 783 height 8
click at [801, 177] on icon at bounding box center [800, 178] width 7 height 7
click at [906, 175] on icon at bounding box center [909, 177] width 7 height 7
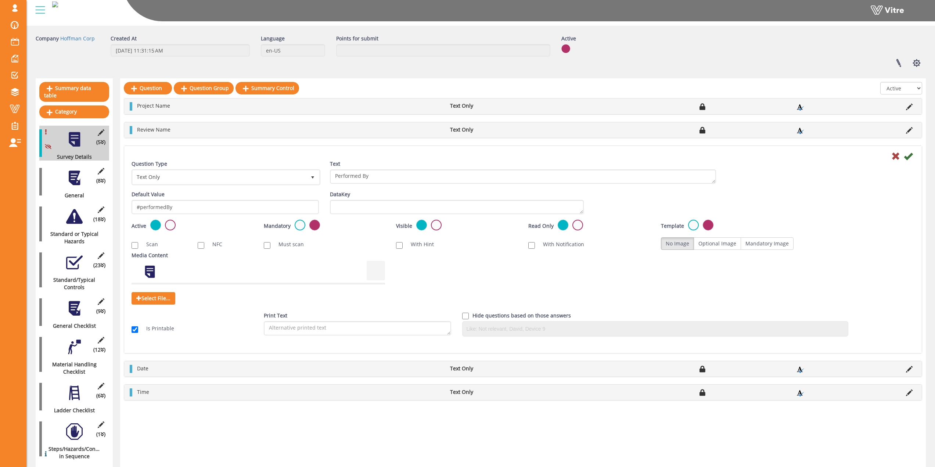
scroll to position [37, 0]
